Goal: Check status: Check status

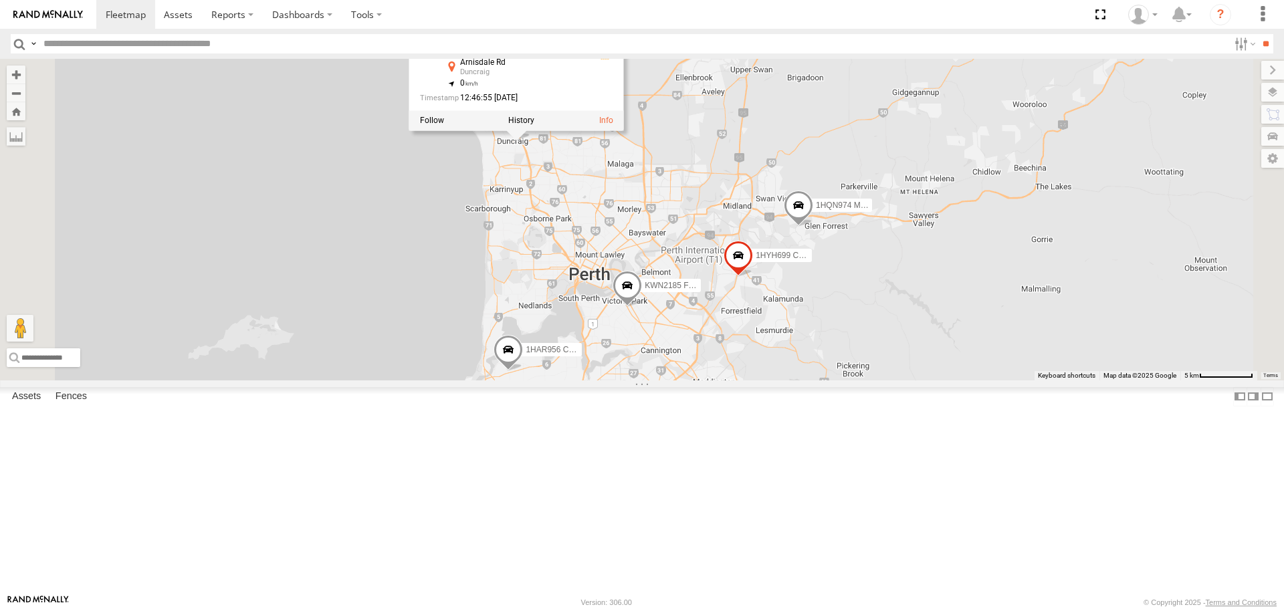
drag, startPoint x: 712, startPoint y: 203, endPoint x: 716, endPoint y: 279, distance: 75.7
click at [716, 279] on div "KWN2130 KWN2185 Facil. Cleaning 2001021 1HRP487 Toyota Admin 1HSS259 Coor.Envir…" at bounding box center [642, 219] width 1284 height 321
click at [534, 126] on label at bounding box center [521, 120] width 26 height 9
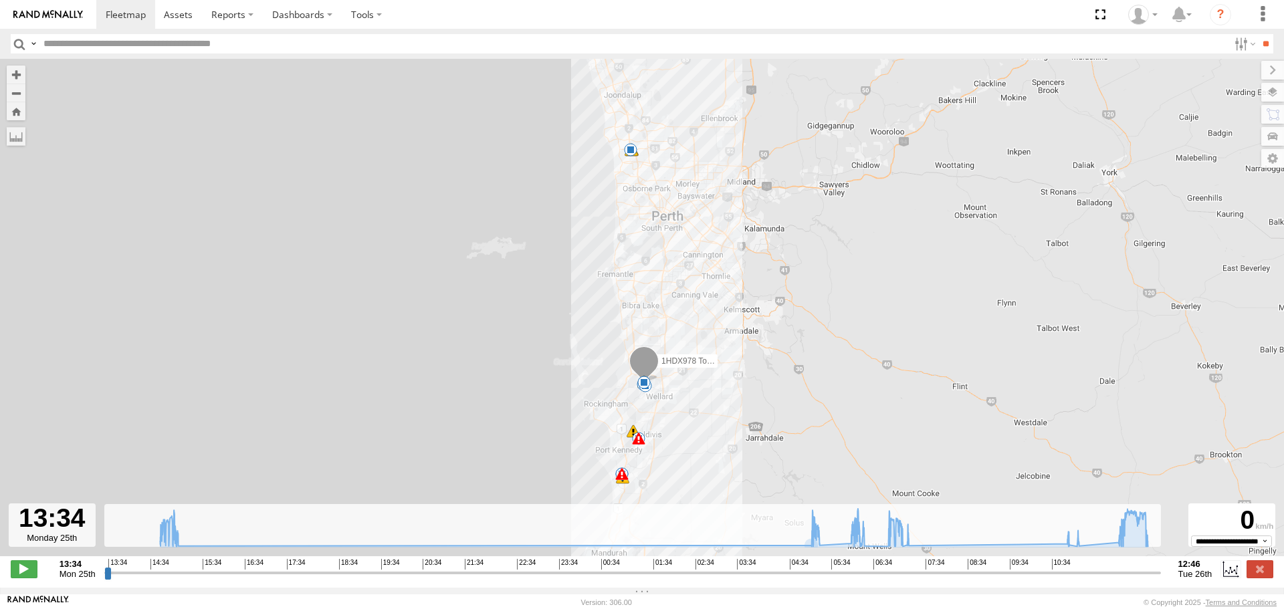
click at [21, 42] on input "button" at bounding box center [19, 43] width 17 height 19
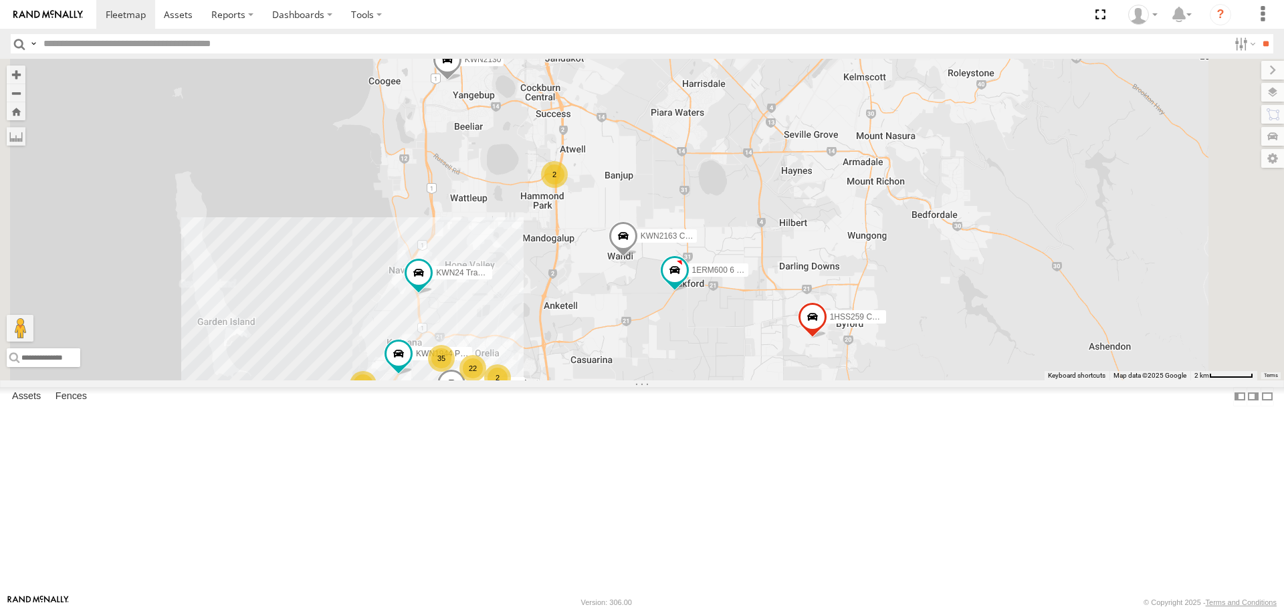
drag, startPoint x: 853, startPoint y: 172, endPoint x: 751, endPoint y: 290, distance: 155.6
click at [861, 294] on div "KWN2130 KWN2185 Facil. Cleaning 2001021 1HRP487 Toyota Admin 1HSS259 Coor.Envir…" at bounding box center [642, 219] width 1284 height 321
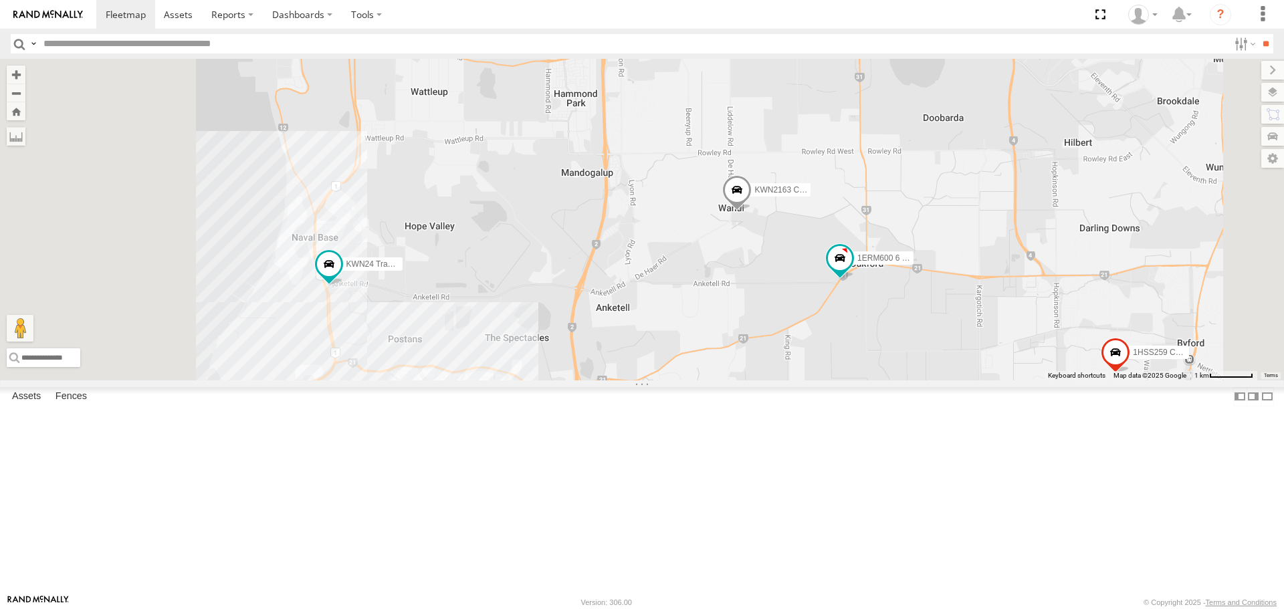
drag, startPoint x: 657, startPoint y: 474, endPoint x: 746, endPoint y: 259, distance: 233.1
click at [746, 259] on div "KWN2130 KWN2185 Facil. Cleaning 2001021 1HRP487 Toyota Admin 1HSS259 Coor.Envir…" at bounding box center [642, 219] width 1284 height 321
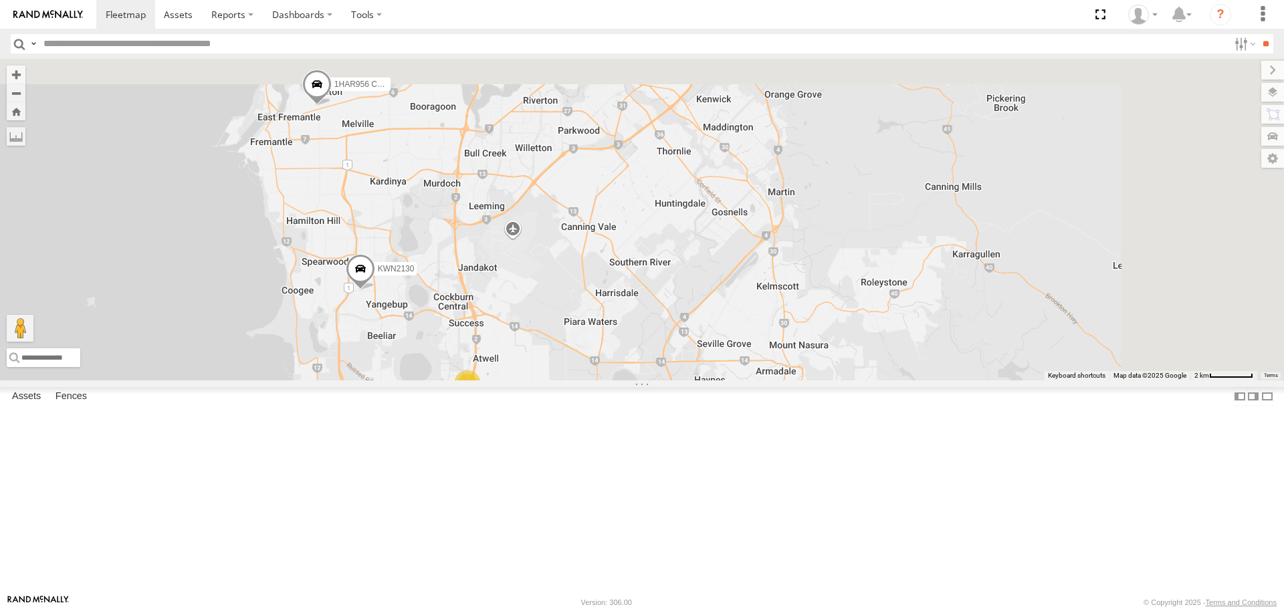
drag, startPoint x: 763, startPoint y: 433, endPoint x: 716, endPoint y: 541, distance: 117.4
click at [716, 380] on div "KWN2130 KWN2185 Facil. Cleaning 2001021 1HRP487 Toyota Admin 1HSS259 Coor.Envir…" at bounding box center [642, 219] width 1284 height 321
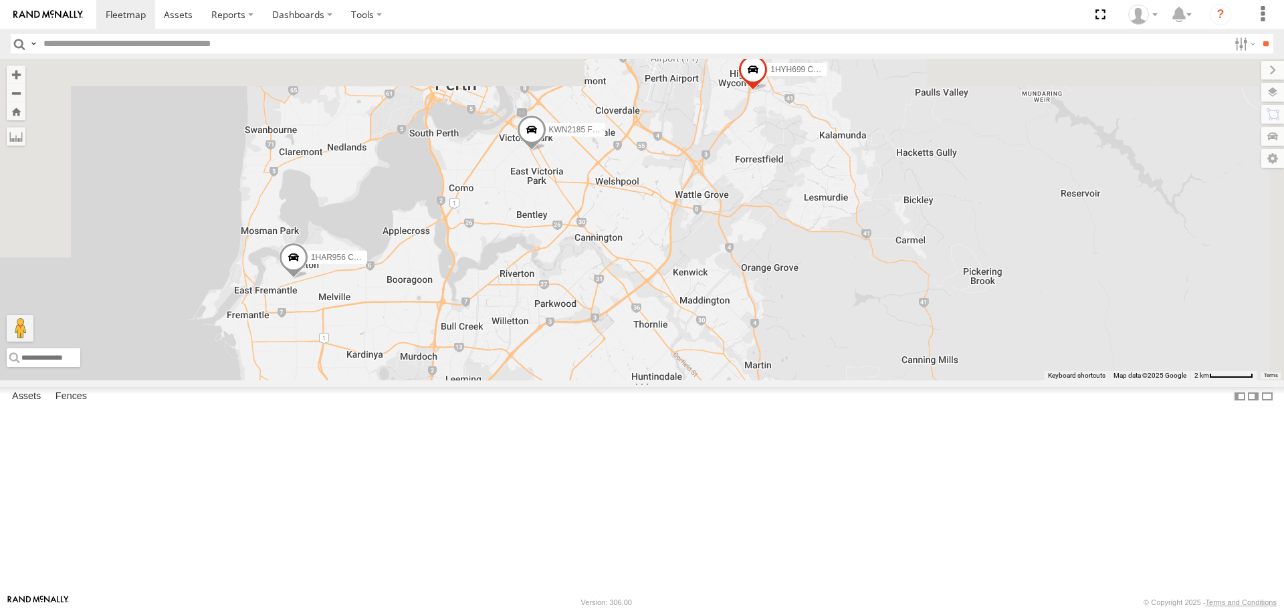
drag, startPoint x: 852, startPoint y: 286, endPoint x: 850, endPoint y: 362, distance: 76.3
click at [850, 362] on div "KWN2130 KWN2185 Facil. Cleaning 2001021 1HRP487 Toyota Admin 1HSS259 Coor.Envir…" at bounding box center [642, 219] width 1284 height 321
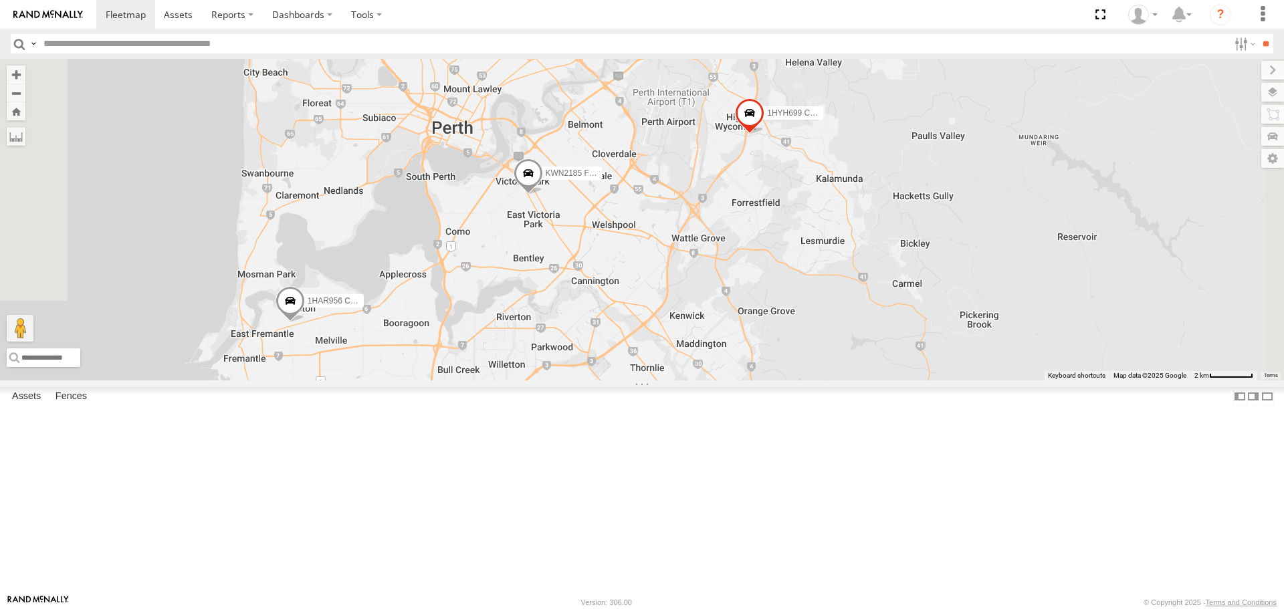
click at [543, 195] on span at bounding box center [528, 177] width 29 height 36
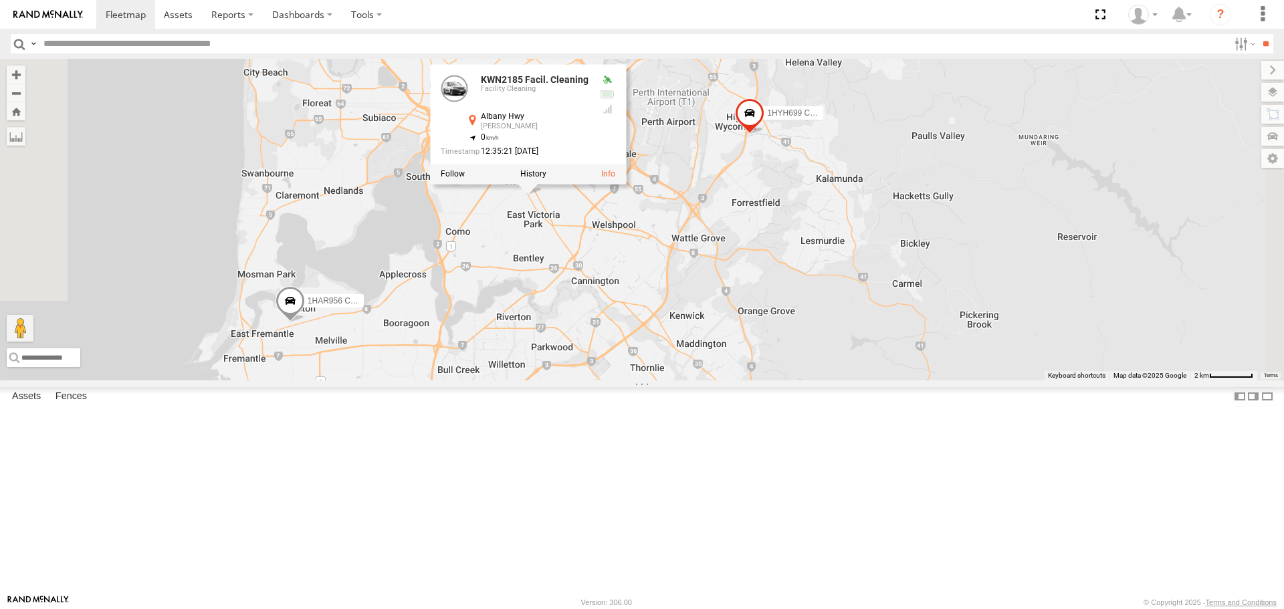
click at [787, 380] on div "KWN2130 KWN2185 Facil. Cleaning 2001021 1HRP487 Toyota Admin 1HSS259 Coor.Envir…" at bounding box center [642, 219] width 1284 height 321
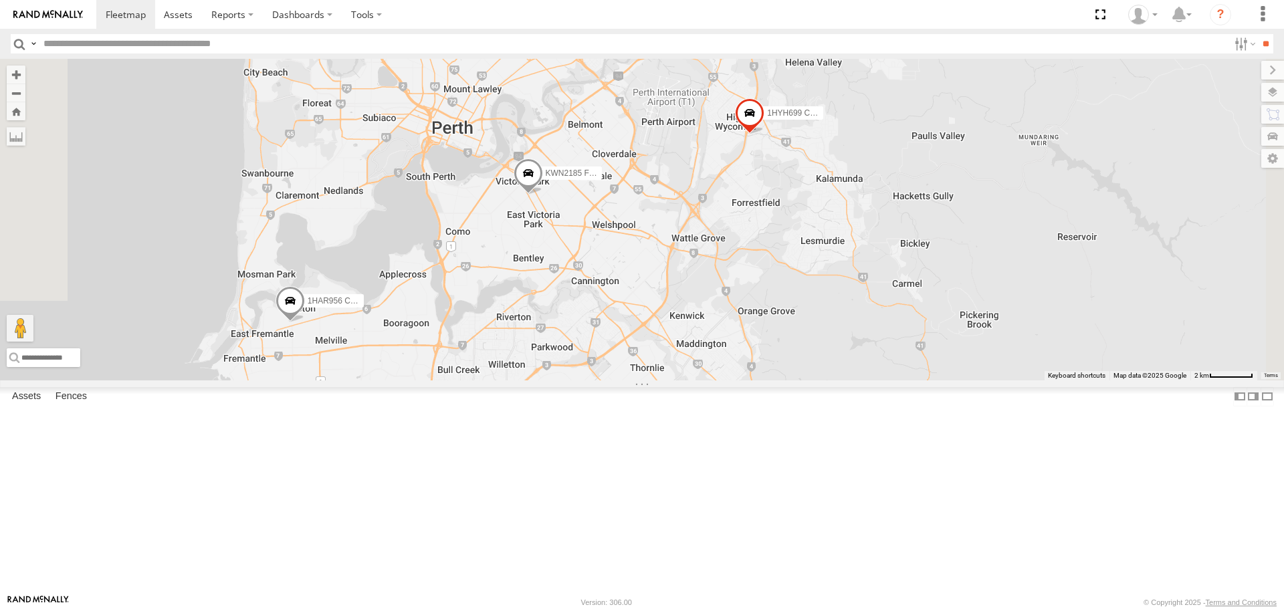
click at [765, 134] on span at bounding box center [749, 116] width 29 height 36
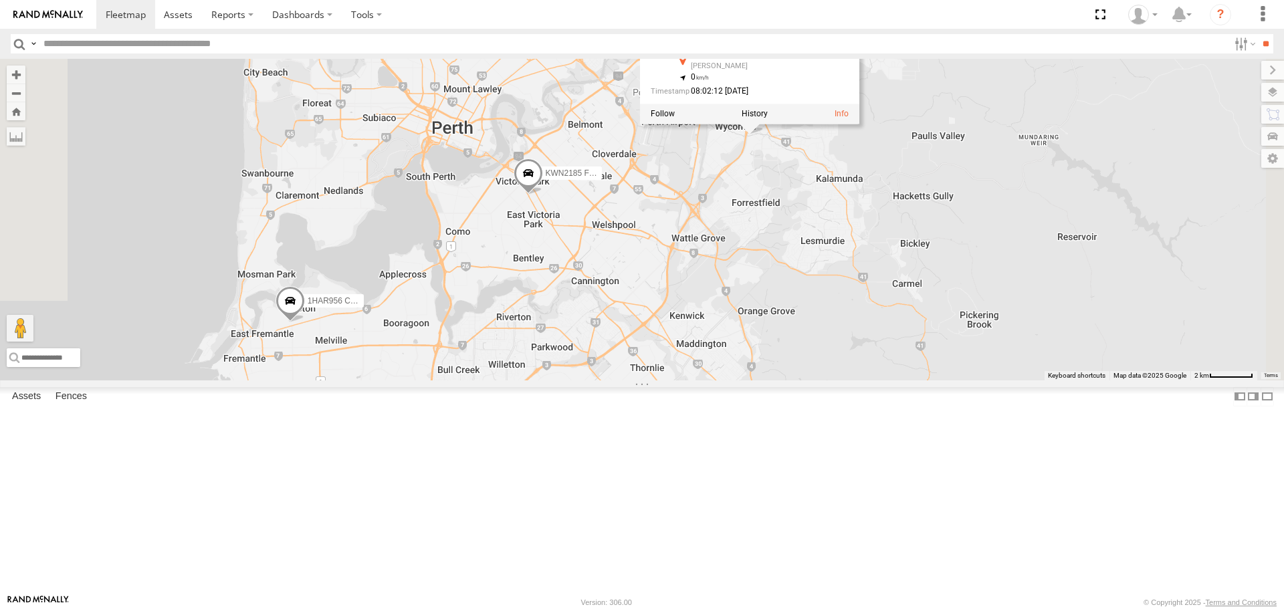
click at [913, 294] on div "KWN2130 KWN2185 Facil. Cleaning 2001021 1HRP487 Toyota Admin 1HSS259 Coor.Envir…" at bounding box center [642, 219] width 1284 height 321
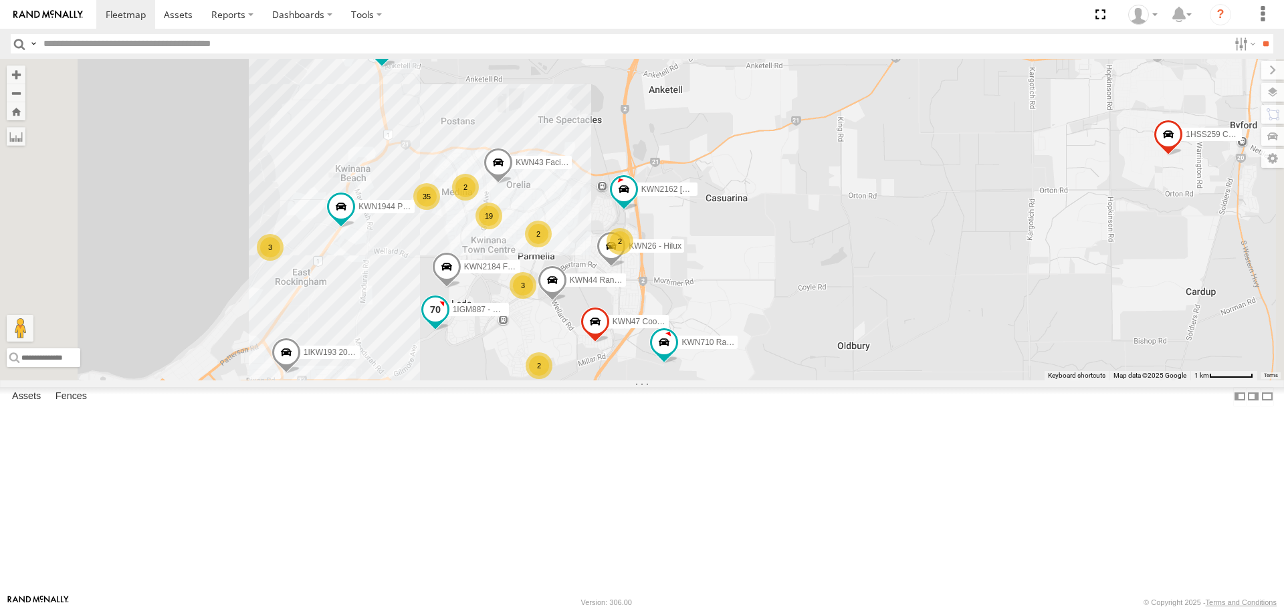
click at [448, 322] on span at bounding box center [435, 310] width 24 height 24
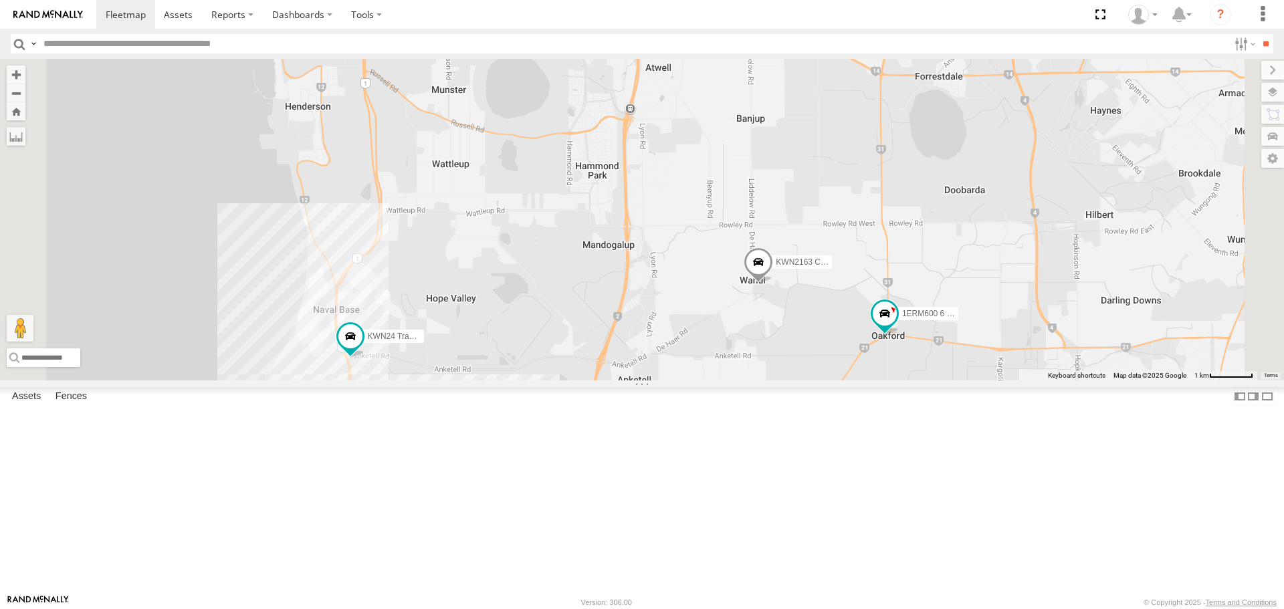
drag, startPoint x: 830, startPoint y: 273, endPoint x: 819, endPoint y: 493, distance: 220.4
click at [819, 380] on div "KWN2130 KWN2185 Facil. Cleaning 1HSS259 Coor.Enviro Plan & Develop 1HDX978 Toyo…" at bounding box center [642, 219] width 1284 height 321
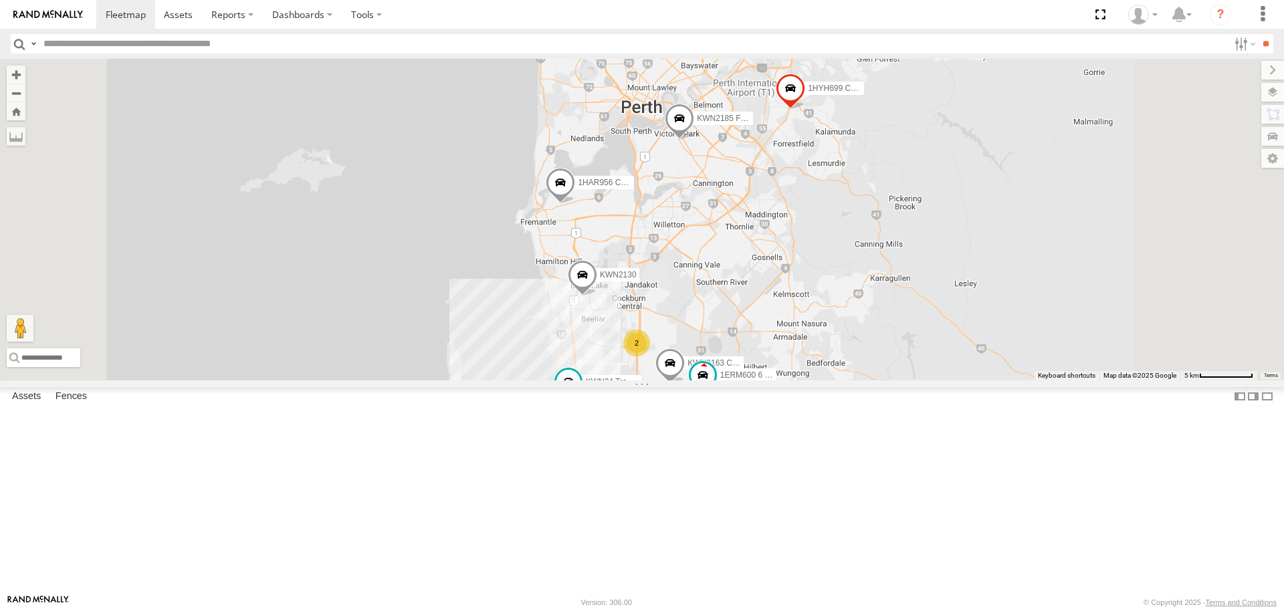
drag, startPoint x: 914, startPoint y: 246, endPoint x: 890, endPoint y: 410, distance: 166.3
click at [890, 380] on div "KWN2130 KWN2185 Facil. Cleaning 1HSS259 Coor.Enviro Plan & Develop 1HDX978 Toyo…" at bounding box center [642, 219] width 1284 height 321
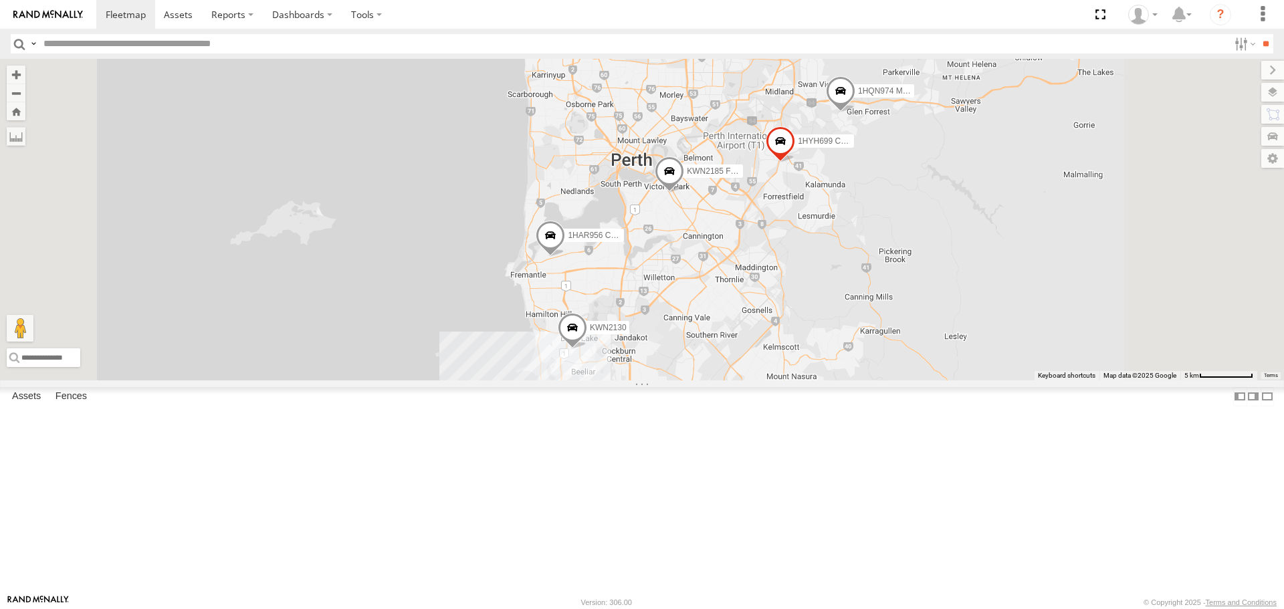
click at [587, 349] on span at bounding box center [572, 331] width 29 height 36
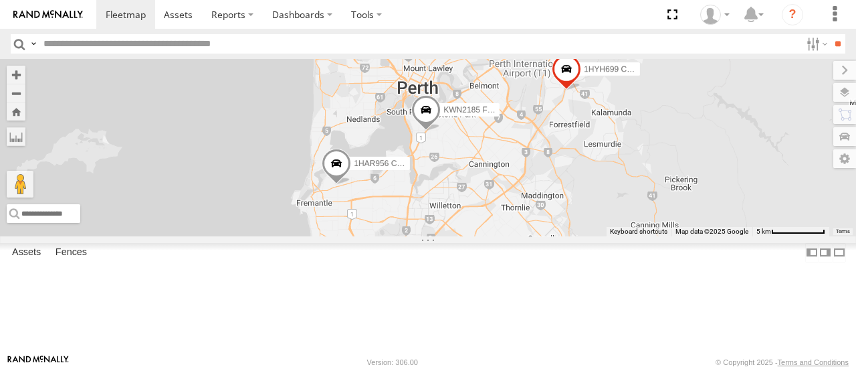
click at [441, 132] on span at bounding box center [425, 114] width 29 height 36
click at [435, 139] on span at bounding box center [420, 121] width 29 height 36
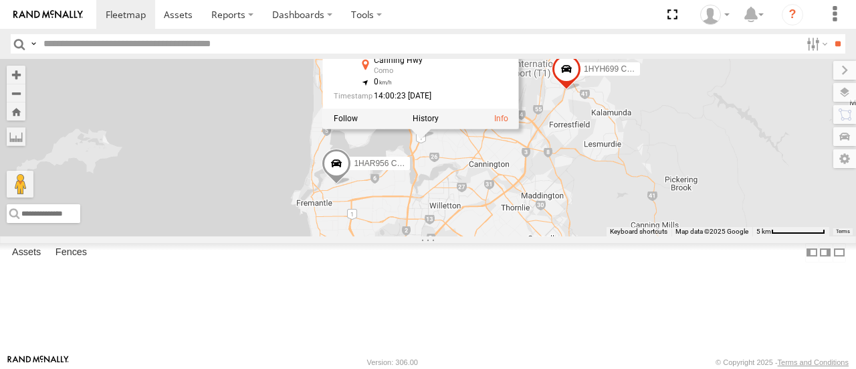
click at [625, 231] on div "KWN2130 KWN2185 Facil. Cleaning 1HQN974 Manager buil.Serv 1HDX978 Toyota Rav 4 …" at bounding box center [428, 147] width 856 height 177
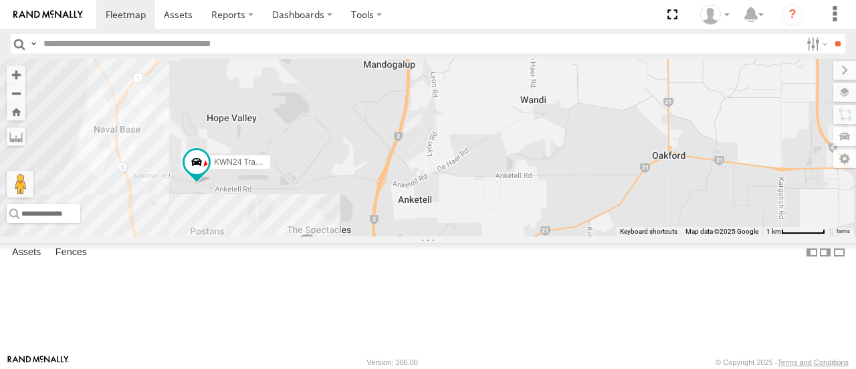
drag, startPoint x: 589, startPoint y: 266, endPoint x: 601, endPoint y: 50, distance: 216.4
click at [601, 50] on body at bounding box center [428, 184] width 856 height 369
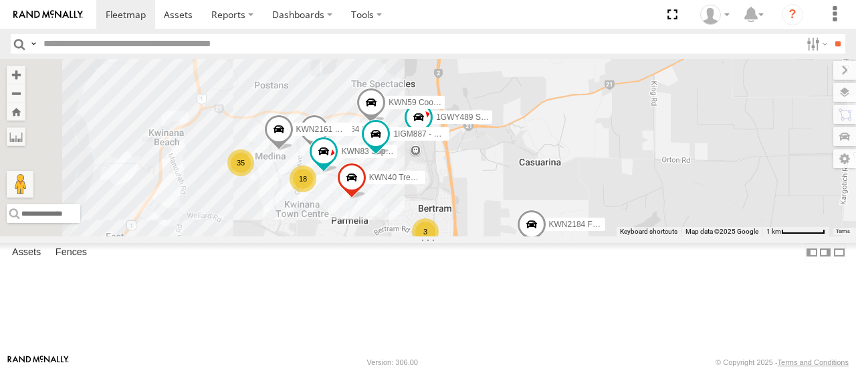
drag, startPoint x: 617, startPoint y: 251, endPoint x: 690, endPoint y: 171, distance: 108.4
click at [690, 171] on div "KWN2130 2001021 1HRP487 Toyota Admin 1HSS259 Coor.Enviro Plan & Develop KWN2184…" at bounding box center [428, 147] width 856 height 177
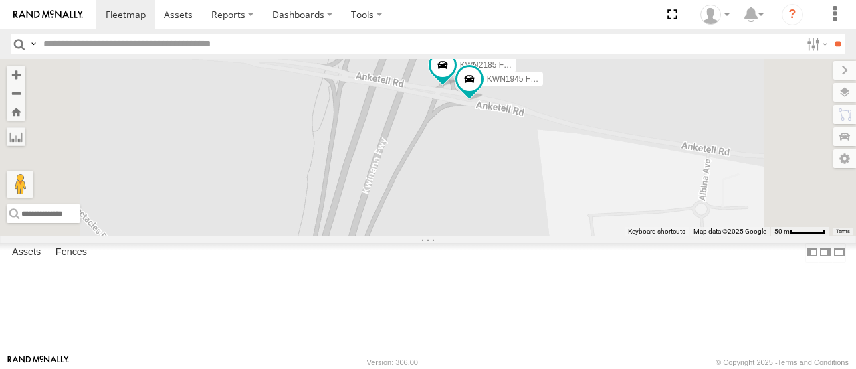
drag, startPoint x: 635, startPoint y: 95, endPoint x: 615, endPoint y: 168, distance: 75.6
click at [615, 168] on div "KWN2130 2001021 1HRP487 Toyota Admin 1HSS259 Coor.Enviro Plan & Develop KWN2184…" at bounding box center [428, 147] width 856 height 177
click at [455, 78] on span at bounding box center [443, 66] width 24 height 24
drag, startPoint x: 638, startPoint y: 98, endPoint x: 611, endPoint y: 184, distance: 89.9
click at [611, 184] on div "KWN2130 2001021 1HRP487 Toyota Admin 1HSS259 Coor.Enviro Plan & Develop KWN2184…" at bounding box center [428, 147] width 856 height 177
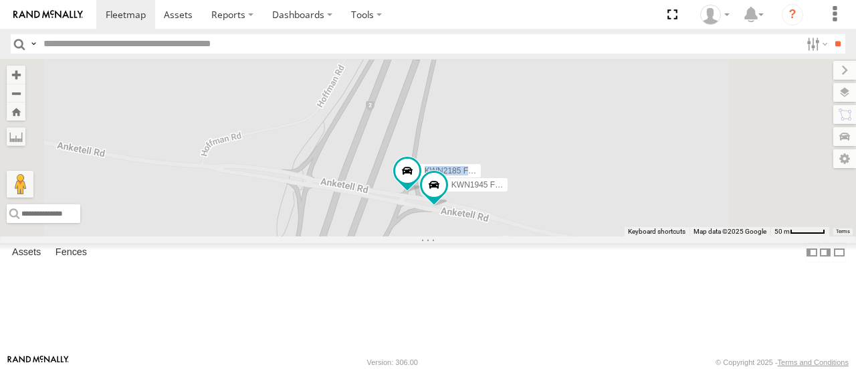
drag, startPoint x: 742, startPoint y: 119, endPoint x: 700, endPoint y: 241, distance: 129.3
click at [700, 235] on div "KWN2130 2001021 1HRP487 Toyota Admin 1HSS259 Coor.Enviro Plan & Develop KWN2184…" at bounding box center [428, 147] width 856 height 177
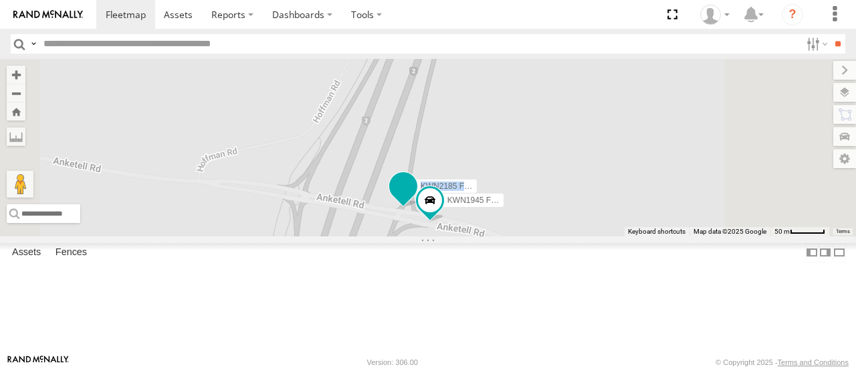
click at [415, 198] on span at bounding box center [403, 186] width 24 height 24
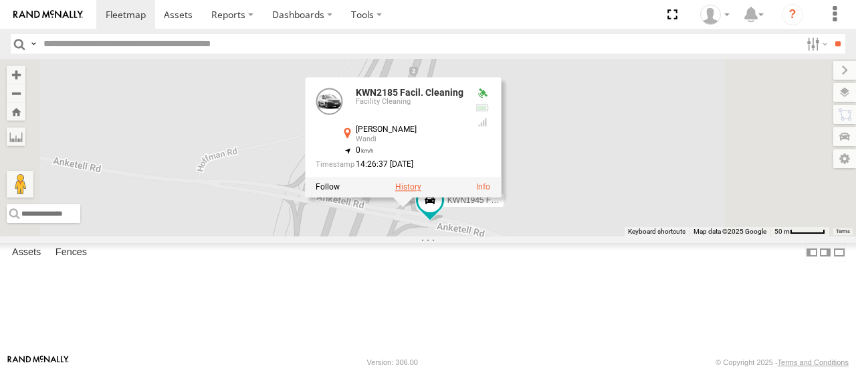
click at [421, 192] on label at bounding box center [408, 187] width 26 height 9
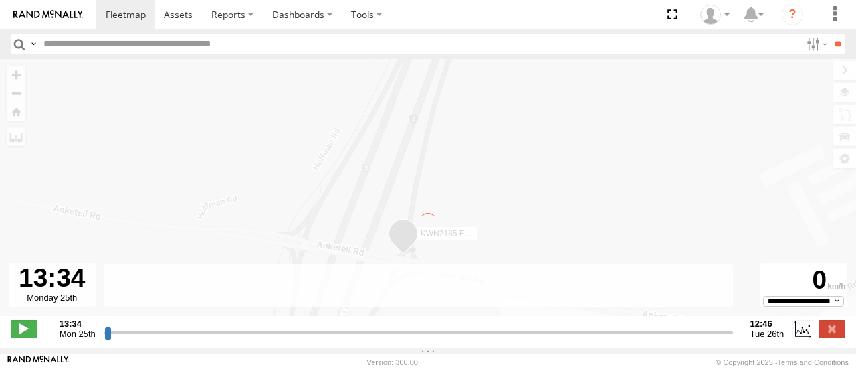
type input "**********"
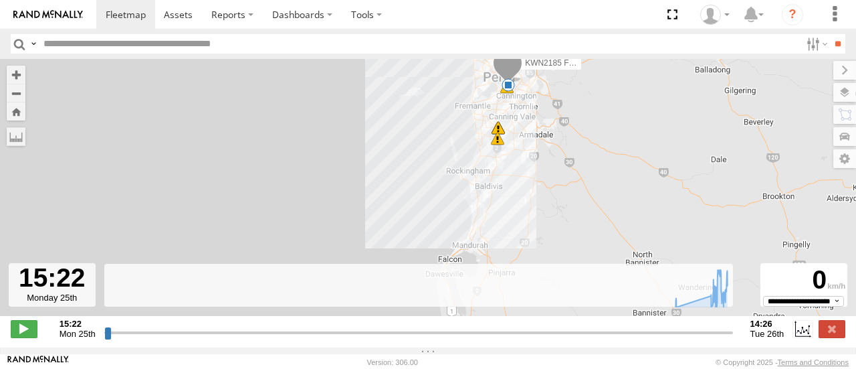
drag, startPoint x: 547, startPoint y: 236, endPoint x: 549, endPoint y: 134, distance: 101.7
click at [549, 134] on div "KWN2185 Facil. Cleaning 12:32 Tue 14:12 Tue 14:12 Tue 14:12 Tue 14:21 Tue 7" at bounding box center [428, 194] width 856 height 271
